Goal: Check status

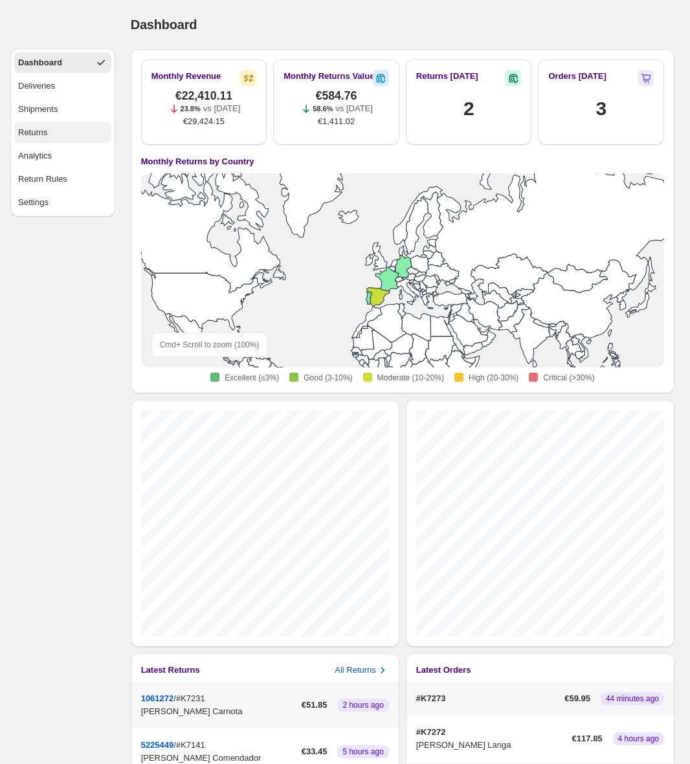
click at [50, 131] on button "Returns" at bounding box center [62, 132] width 97 height 21
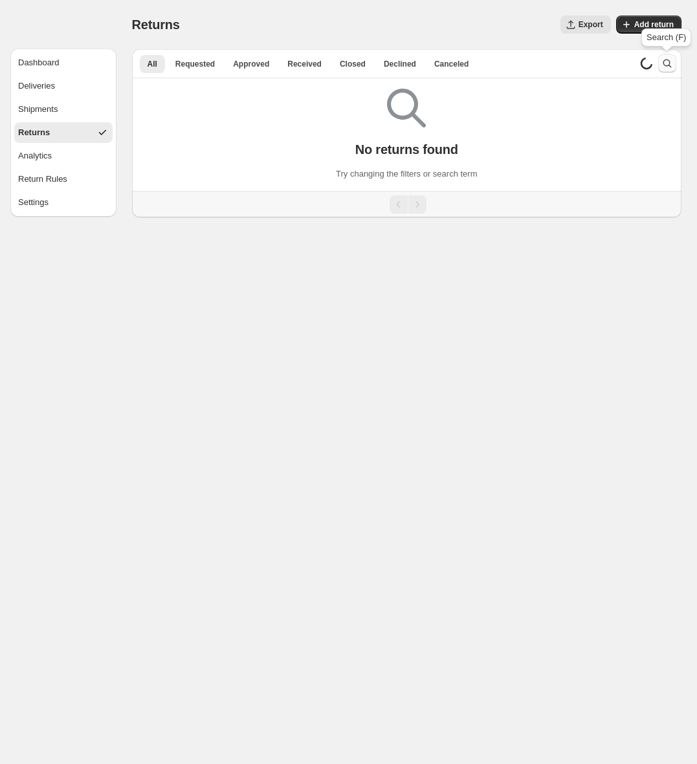
click at [499, 61] on icon "Search and filter results" at bounding box center [666, 63] width 13 height 13
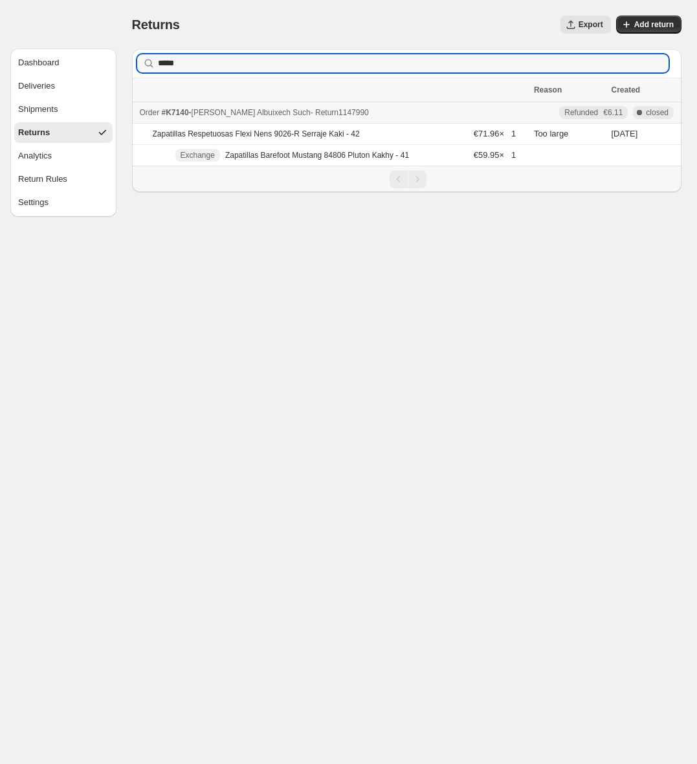
type input "*****"
click at [379, 111] on div "Order #K7140 - [PERSON_NAME] Such - Return 1147990" at bounding box center [333, 112] width 386 height 13
